Goal: Task Accomplishment & Management: Use online tool/utility

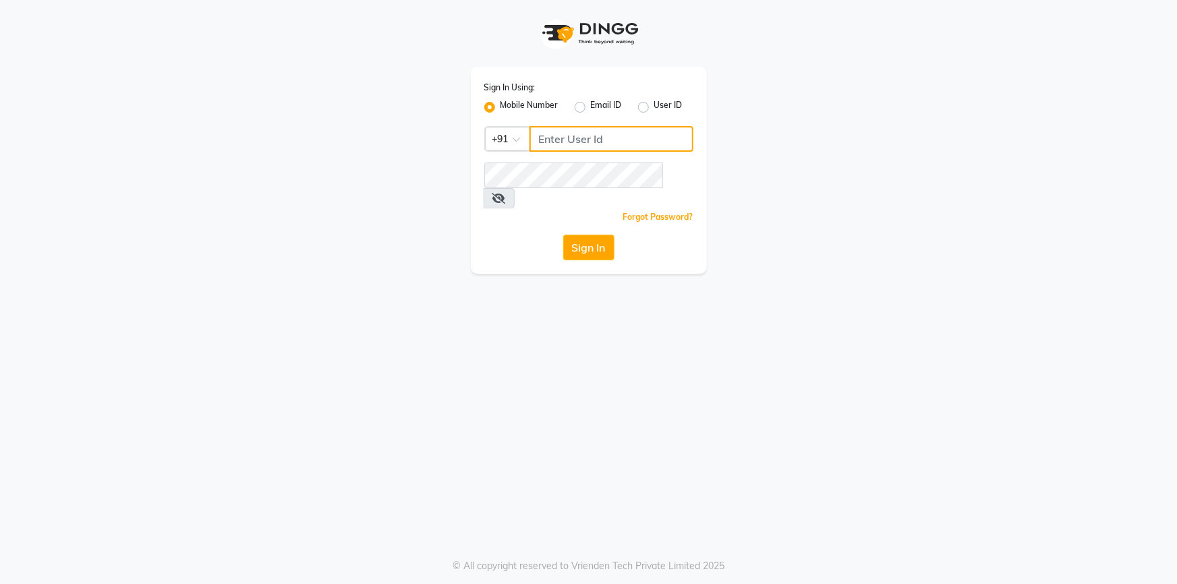
click at [575, 148] on input "Username" at bounding box center [611, 139] width 164 height 26
type input "8448946500"
click at [563, 235] on button "Sign In" at bounding box center [588, 248] width 51 height 26
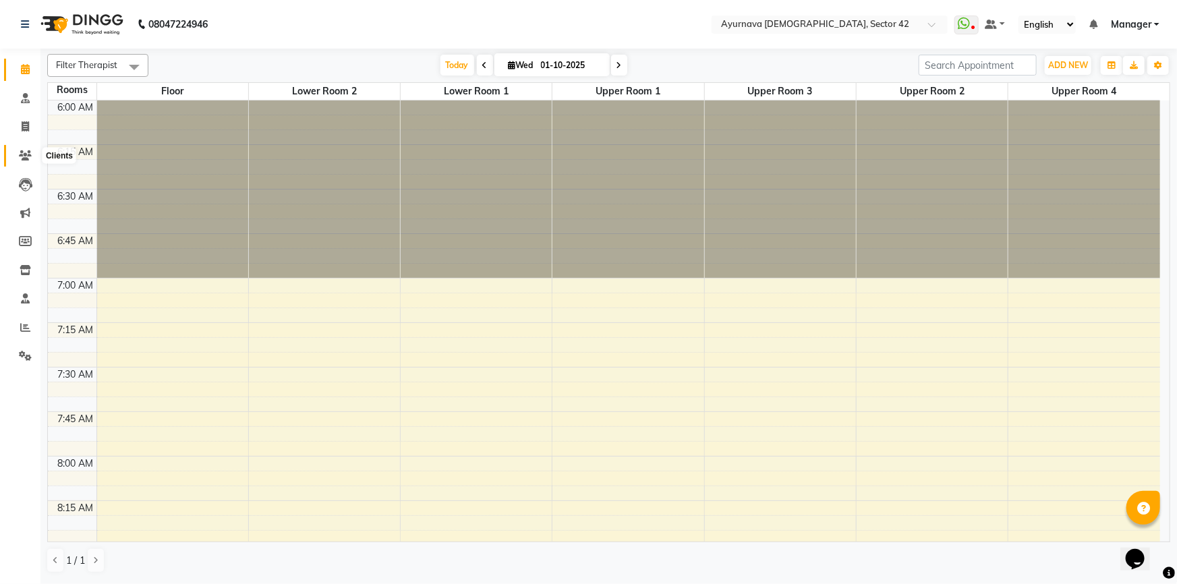
click at [26, 159] on icon at bounding box center [25, 155] width 13 height 10
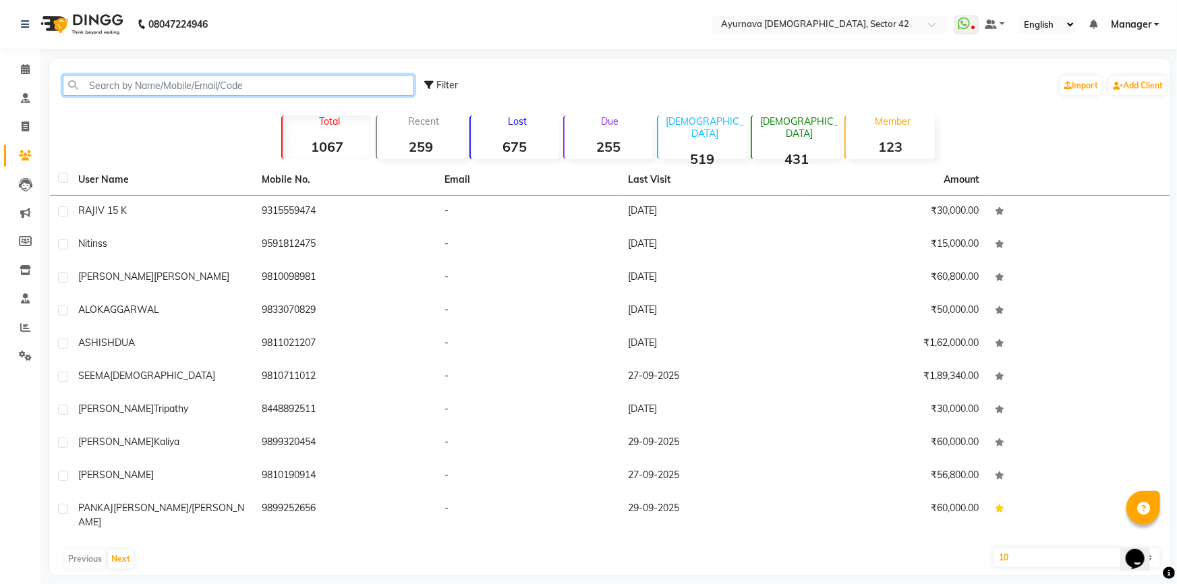
click at [139, 90] on input "text" at bounding box center [238, 85] width 351 height 21
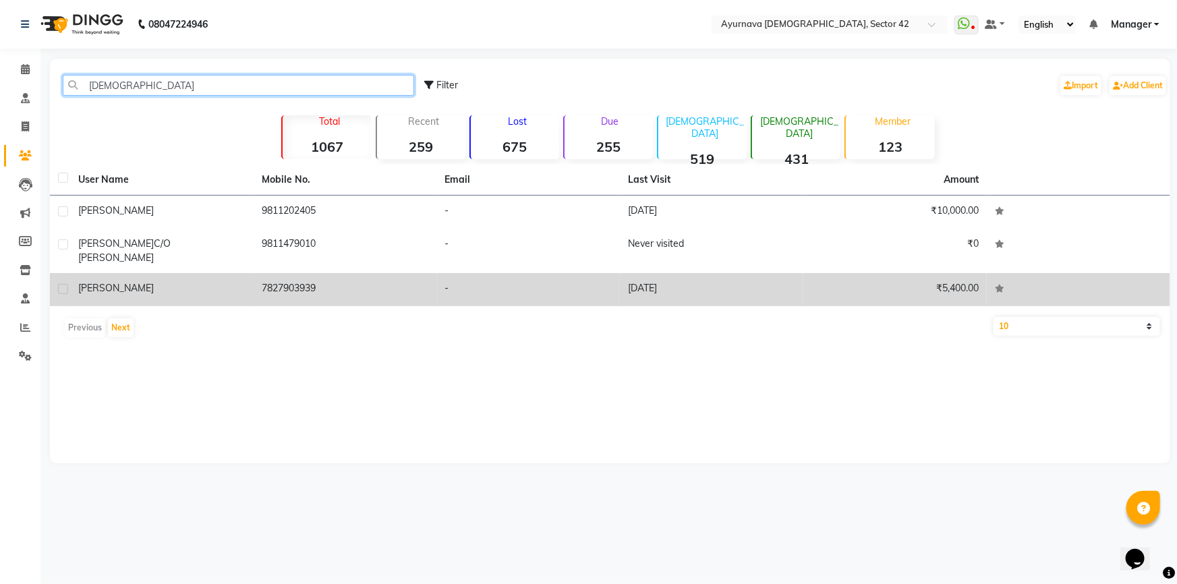
type input "[DEMOGRAPHIC_DATA]"
click at [221, 281] on div "[PERSON_NAME]" at bounding box center [161, 288] width 167 height 14
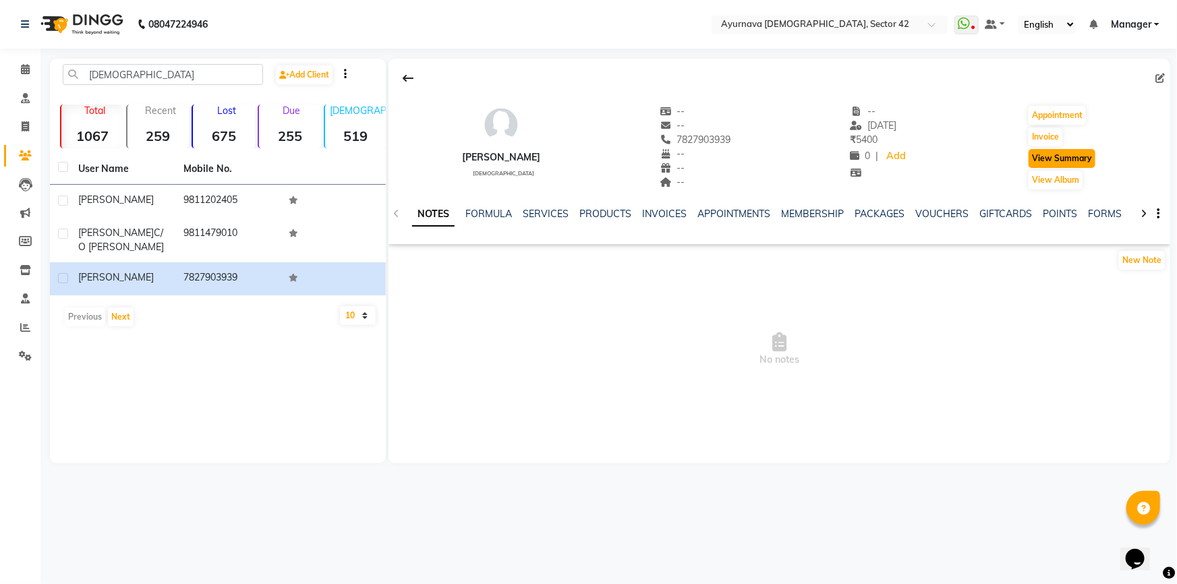
click at [1077, 167] on button "View Summary" at bounding box center [1062, 158] width 67 height 19
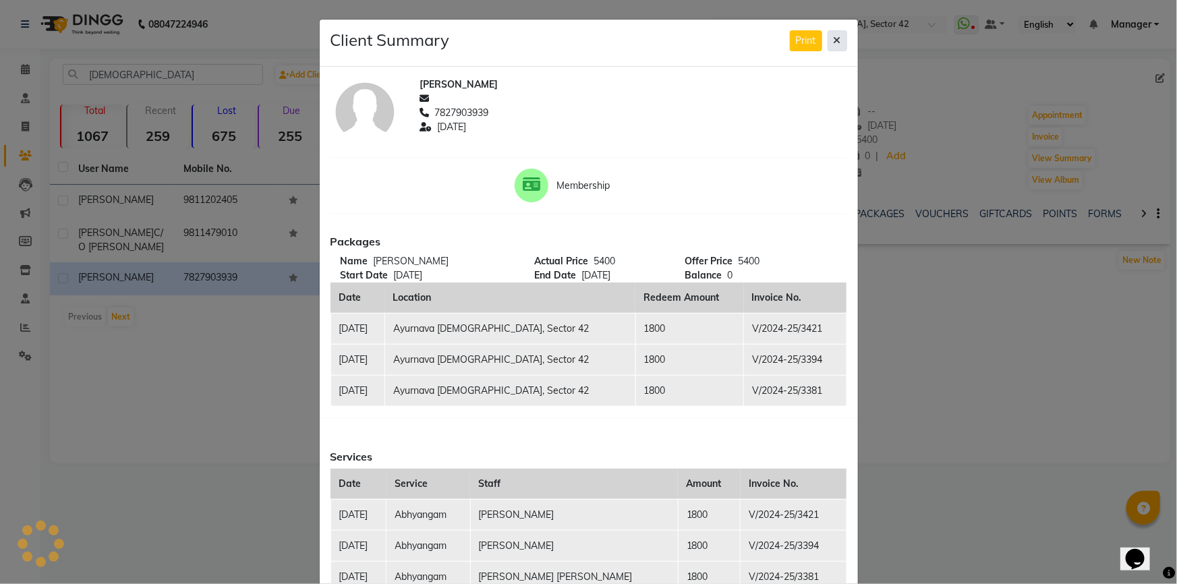
click at [834, 41] on icon at bounding box center [837, 40] width 7 height 9
